Goal: Complete application form

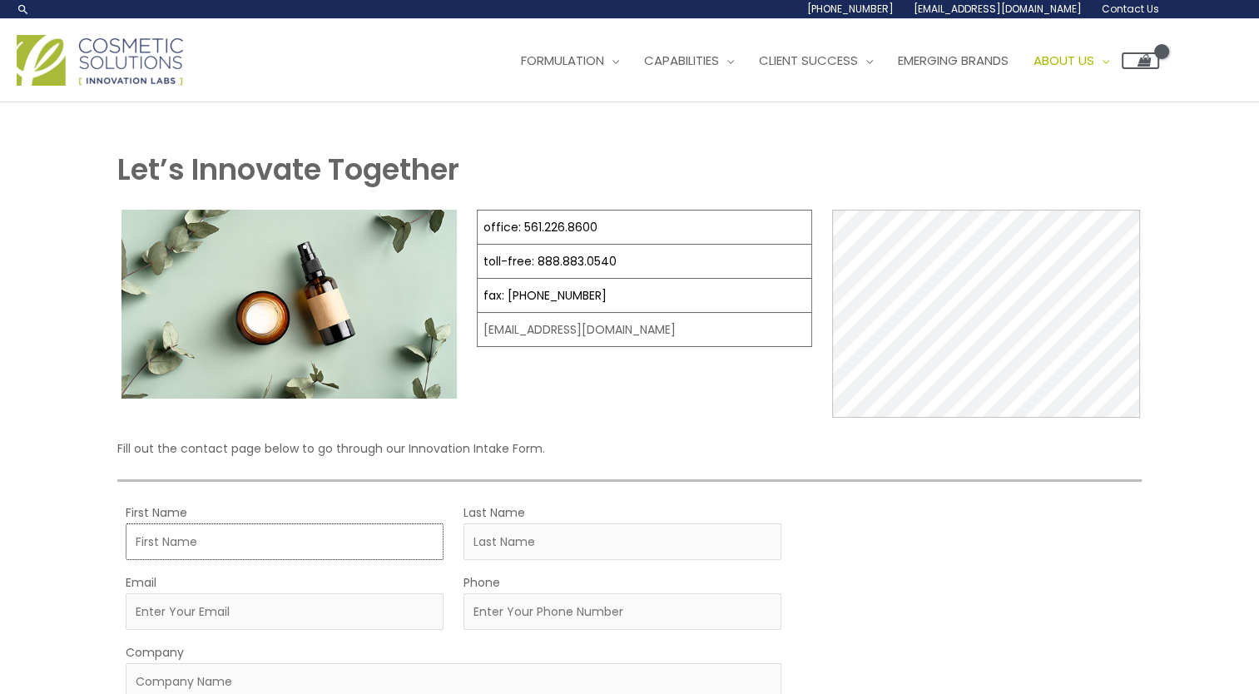
click at [223, 538] on input "First Name" at bounding box center [285, 541] width 318 height 37
type input "[PERSON_NAME]"
type input "[PERSON_NAME][EMAIL_ADDRESS][DOMAIN_NAME]"
type input "3464514173"
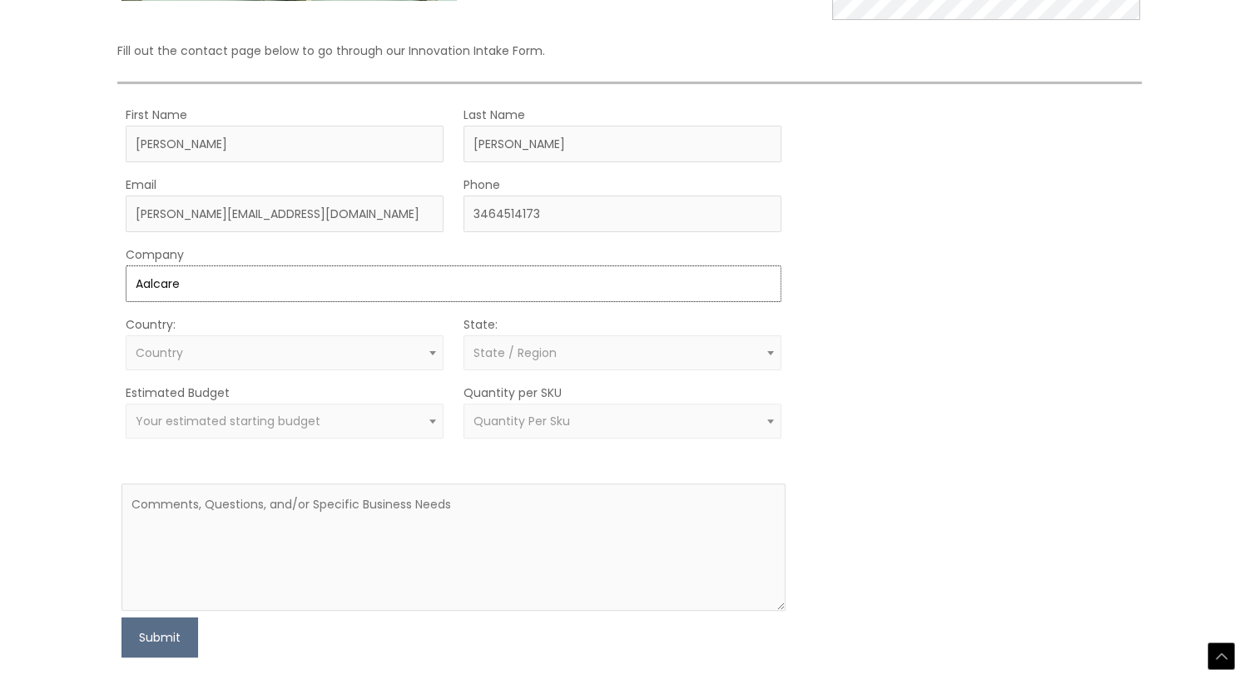
scroll to position [402, 0]
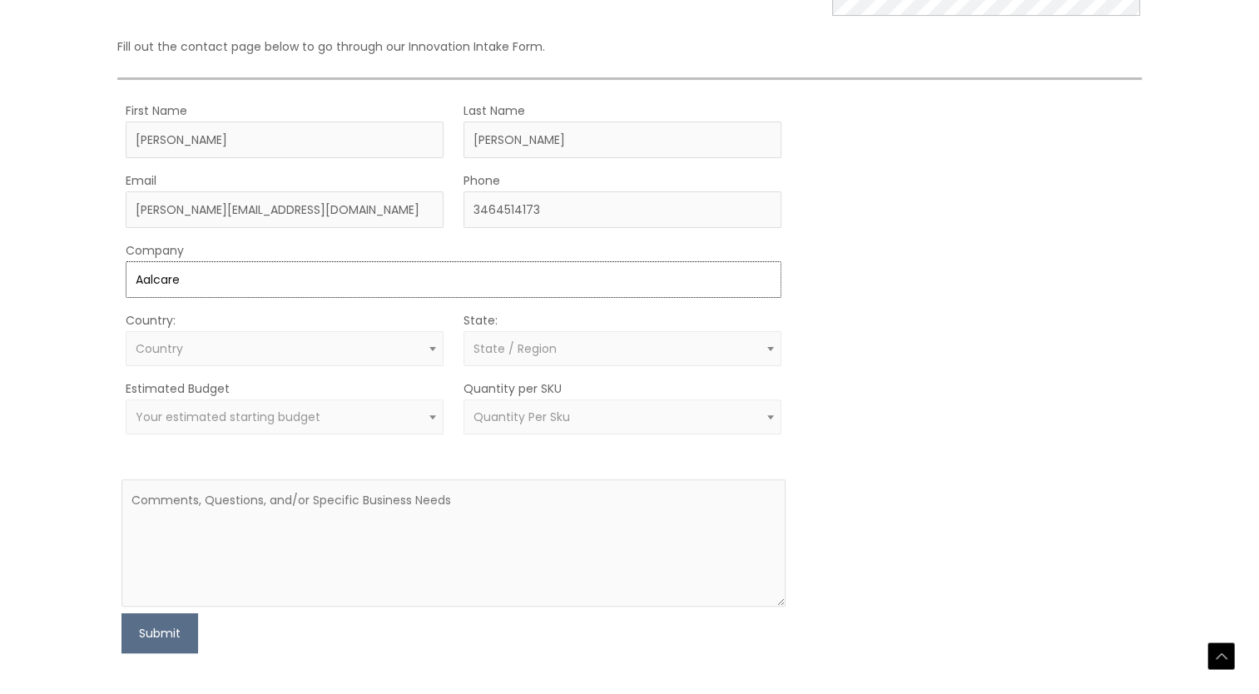
type input "Aalcare"
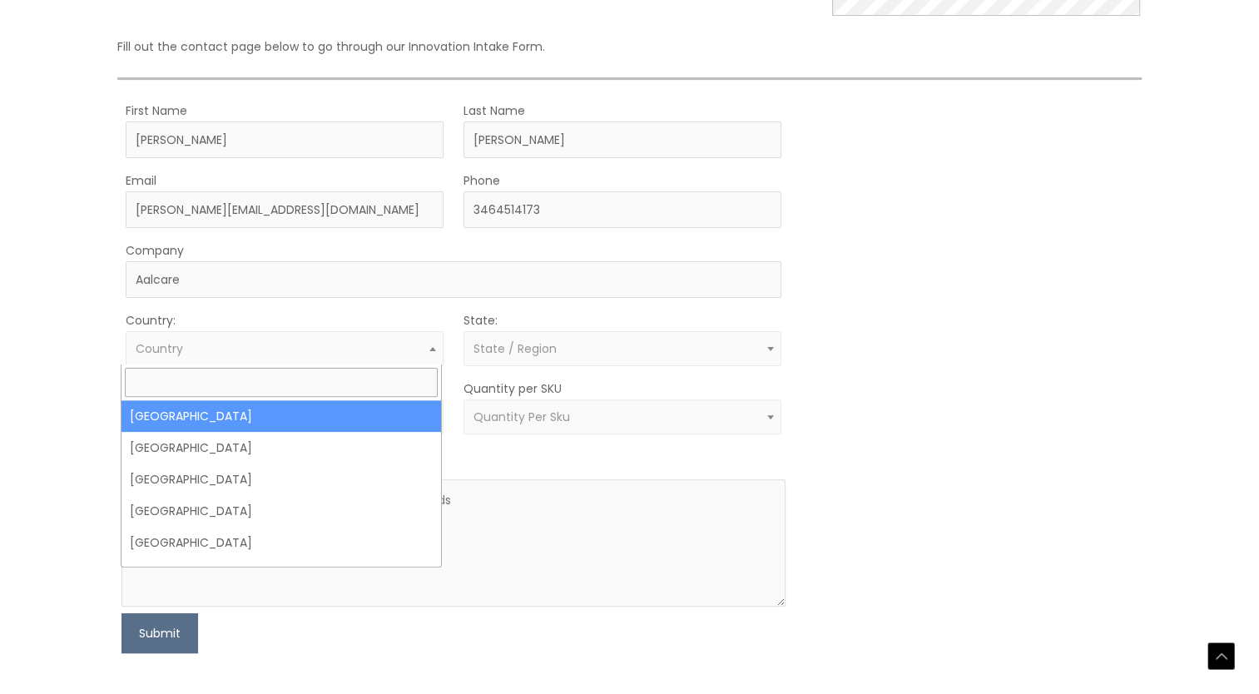
click at [265, 336] on span "Country" at bounding box center [285, 348] width 318 height 35
type input "u"
select select "United States"
select select
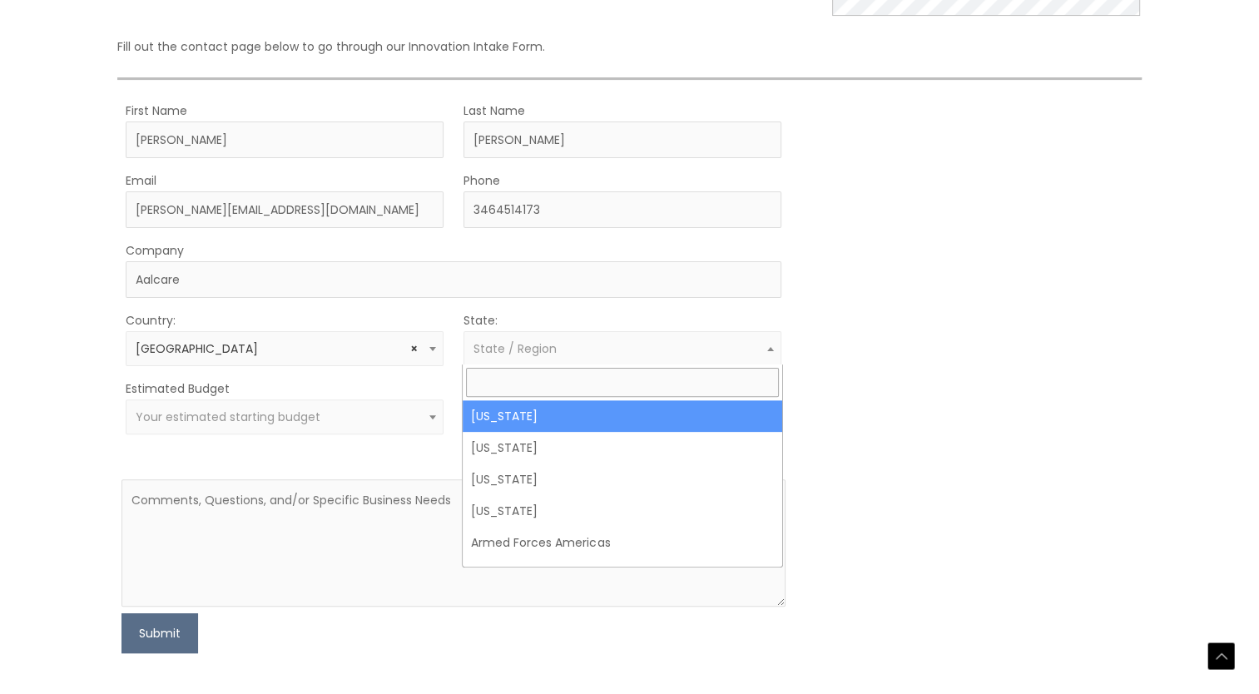
click at [673, 345] on span "State / Region" at bounding box center [623, 349] width 299 height 16
type input "fl"
select select "Florida"
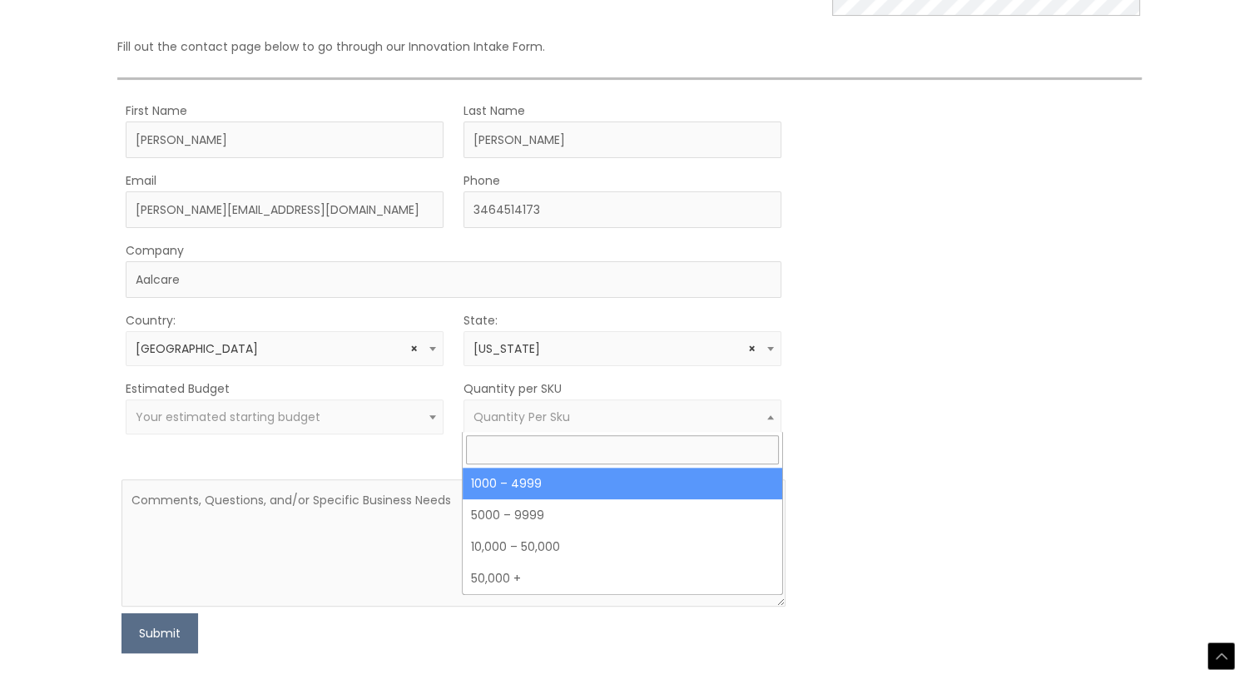
click at [539, 414] on span "Quantity Per Sku" at bounding box center [522, 417] width 97 height 17
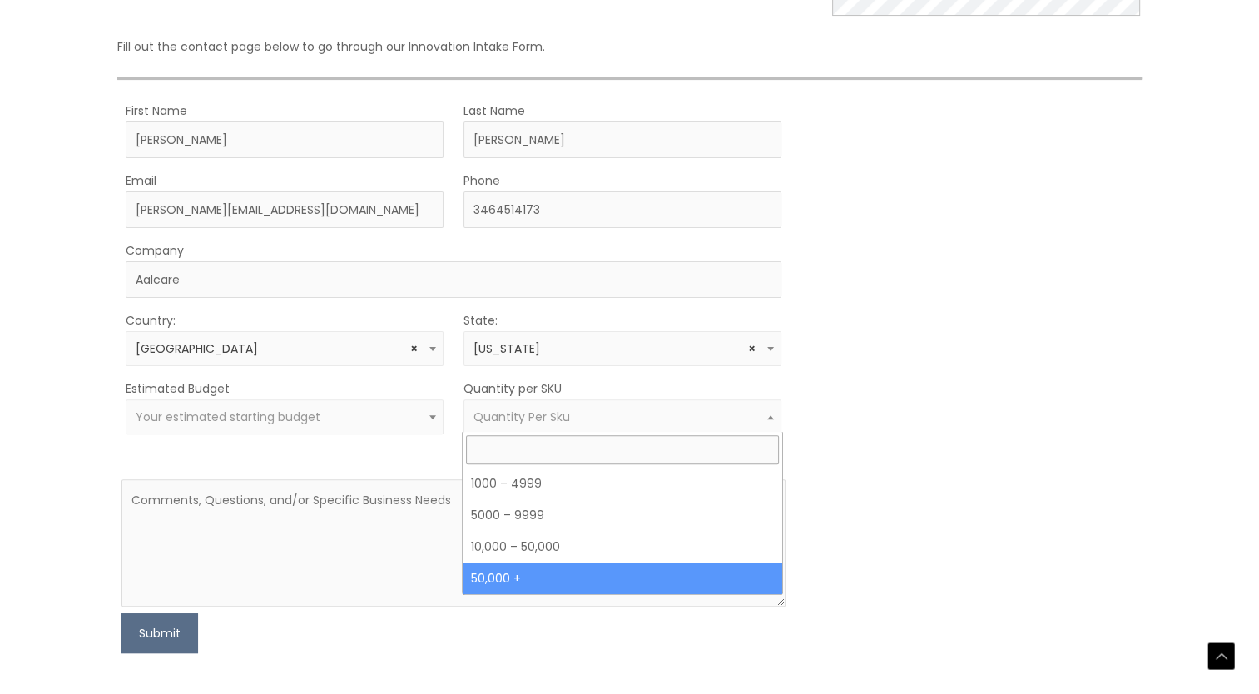
select select "13"
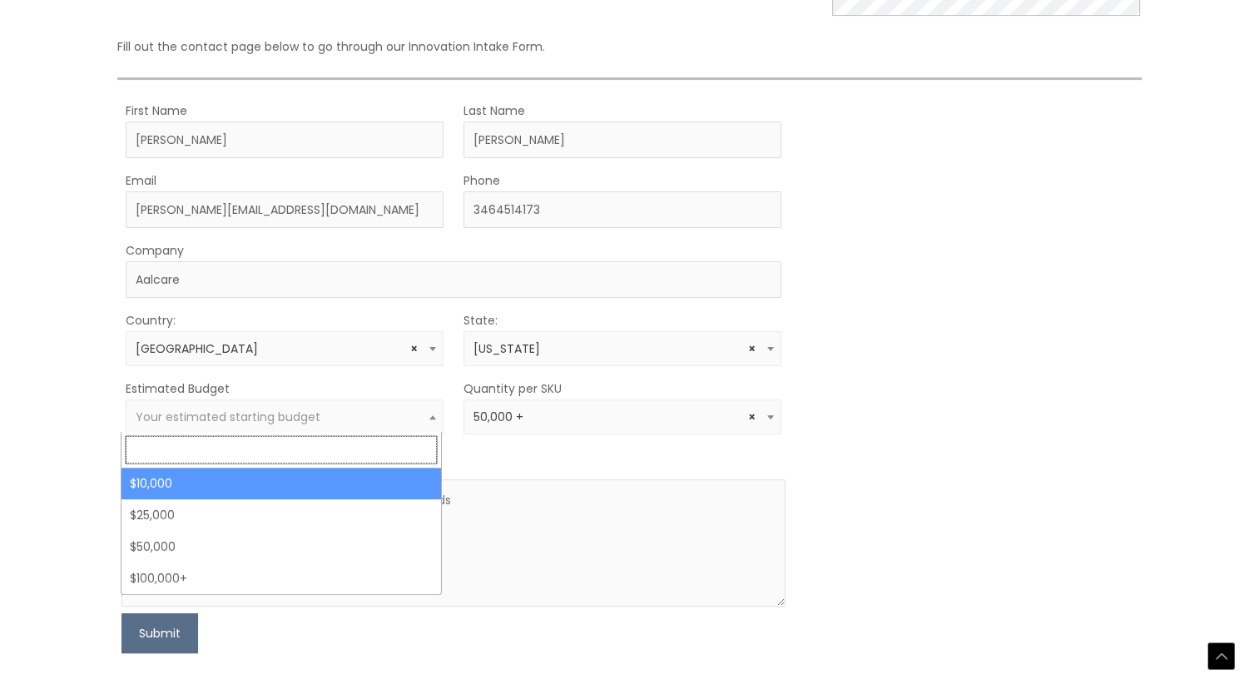
click at [384, 404] on span "Your estimated starting budget" at bounding box center [285, 416] width 318 height 35
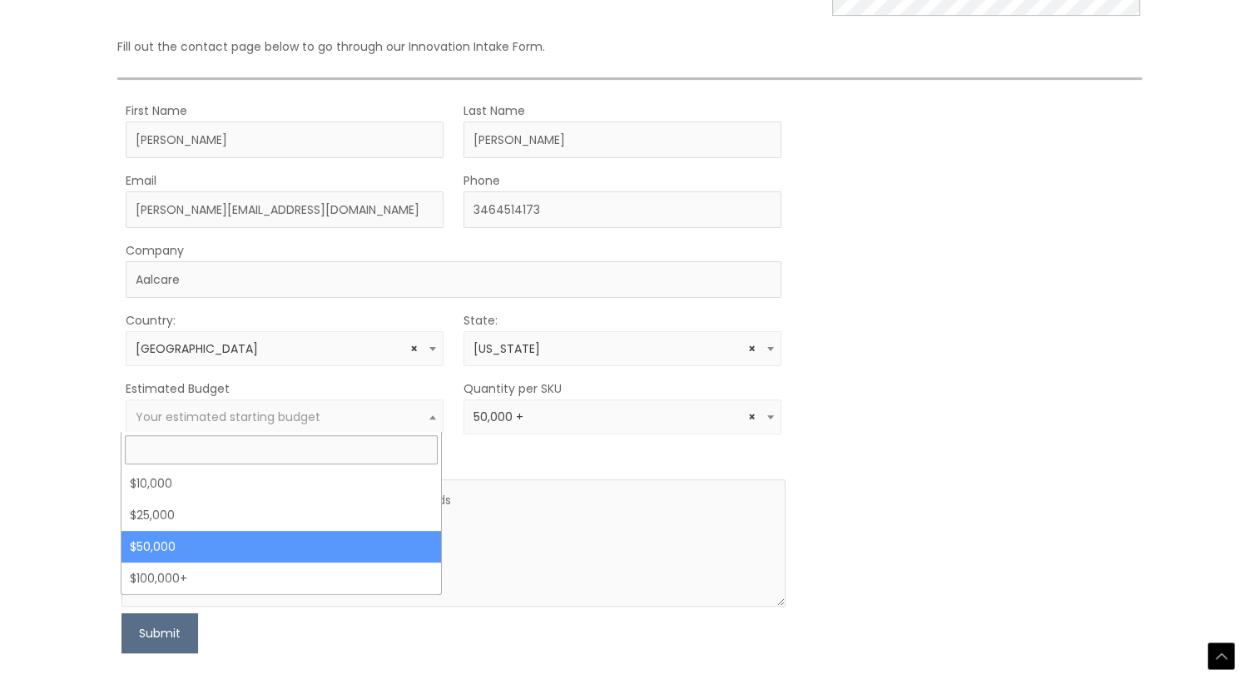
select select "50000"
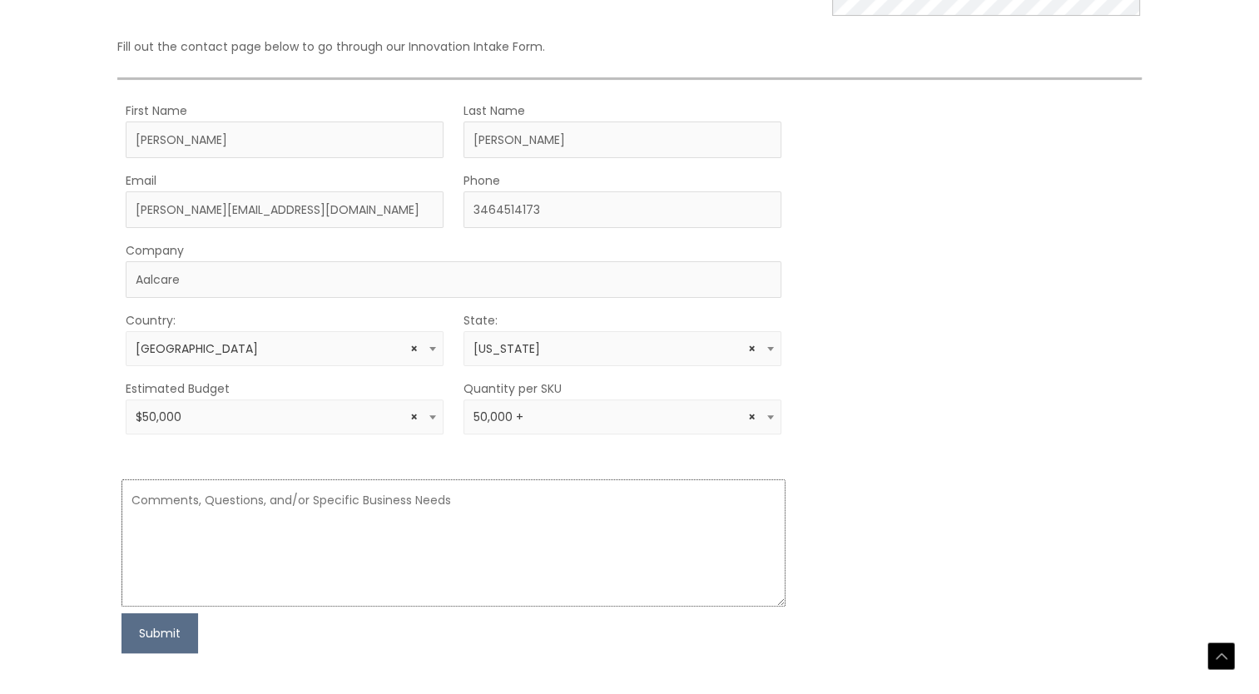
click at [343, 542] on textarea at bounding box center [453, 542] width 664 height 127
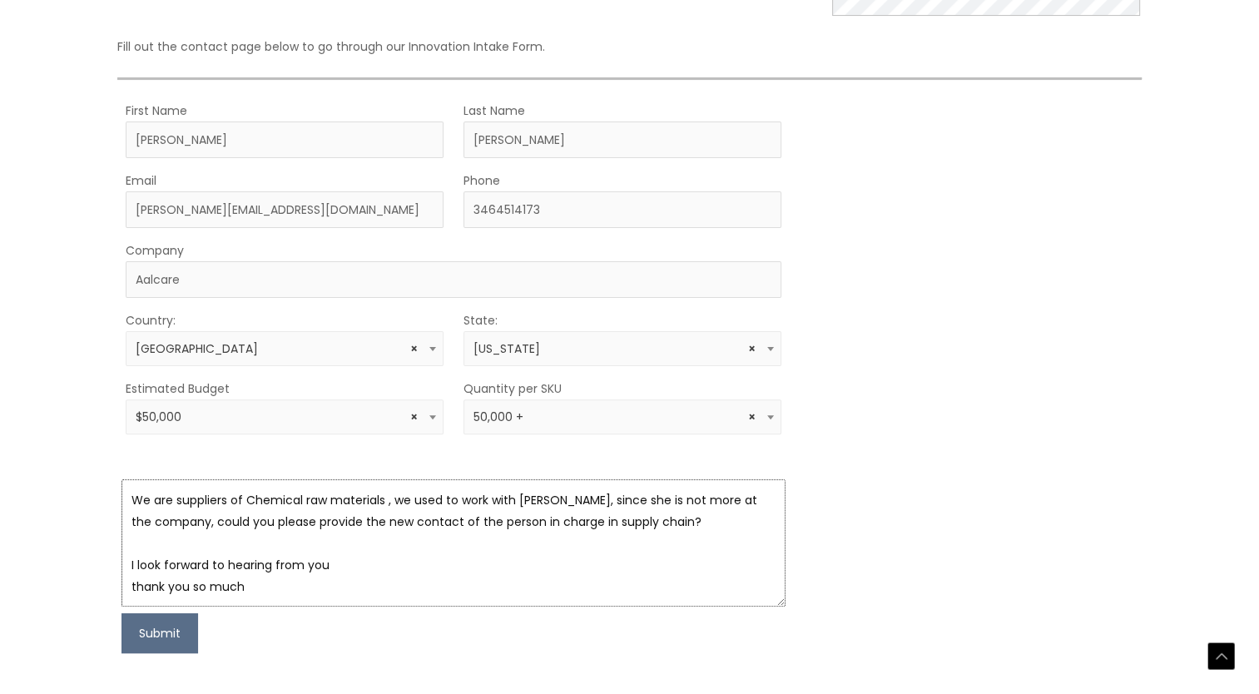
scroll to position [10, 0]
type textarea "We are suppliers of Chemical raw materials , we used to work with Paig Petroski…"
click at [166, 635] on button "Submit" at bounding box center [159, 633] width 77 height 40
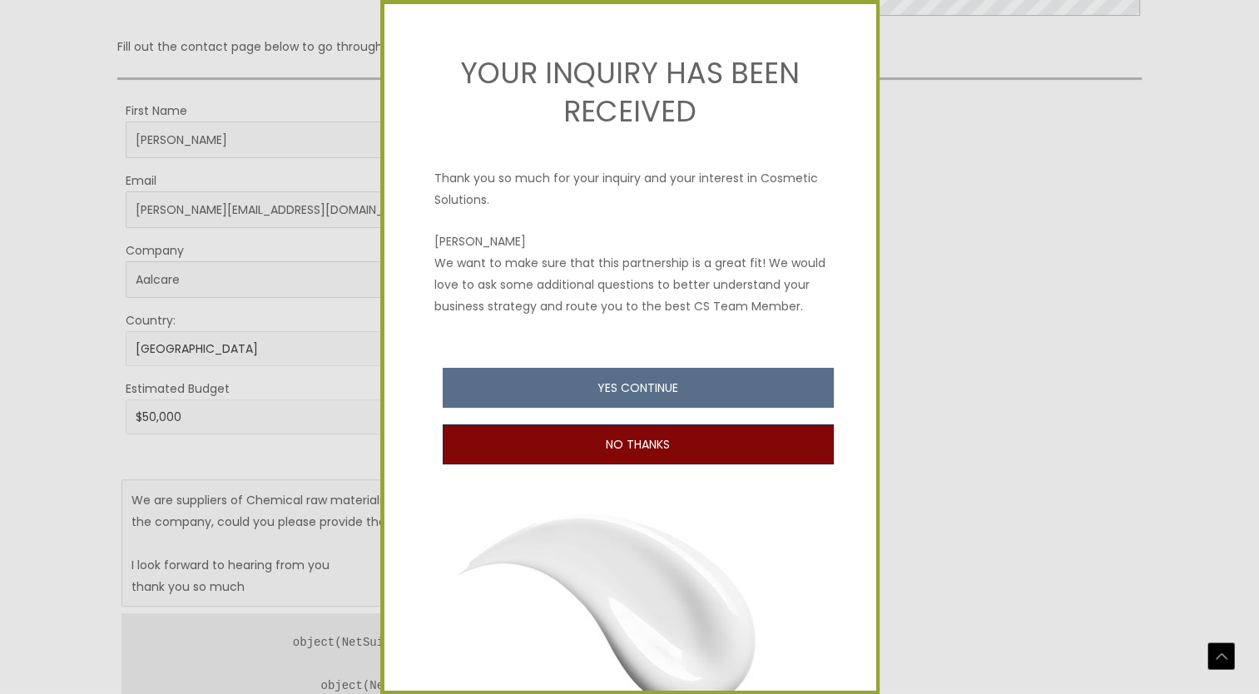
click at [683, 464] on button "NO THANKS" at bounding box center [638, 444] width 391 height 40
